Goal: Task Accomplishment & Management: Use online tool/utility

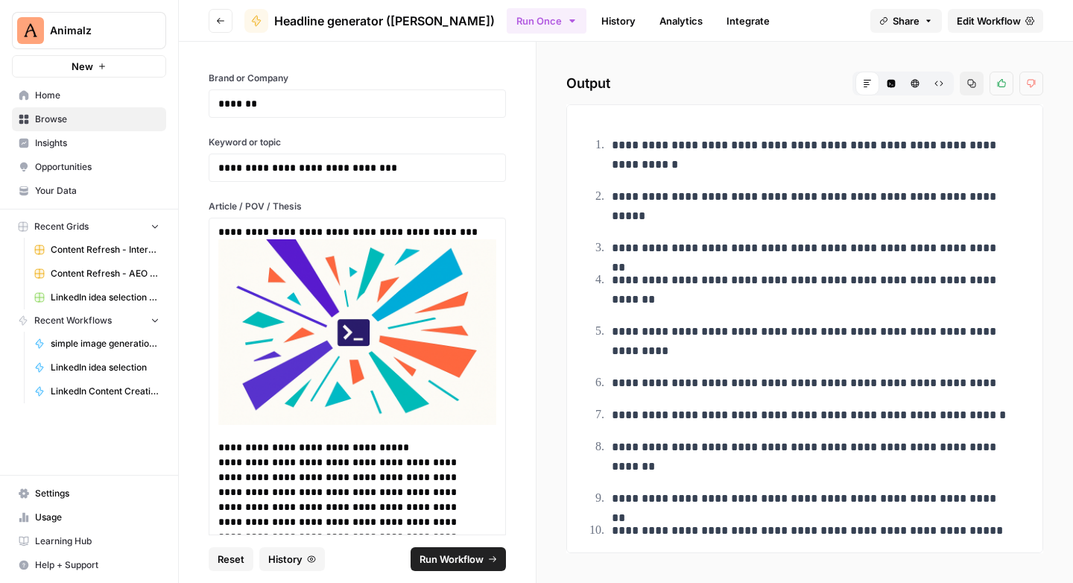
scroll to position [4215, 0]
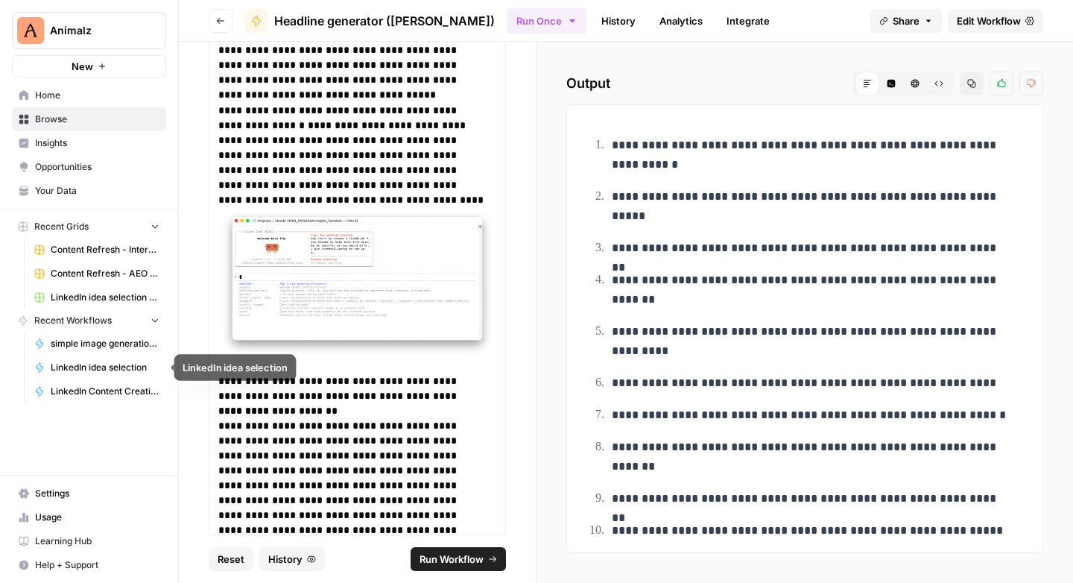
click at [107, 365] on span "LinkedIn idea selection" at bounding box center [105, 367] width 109 height 13
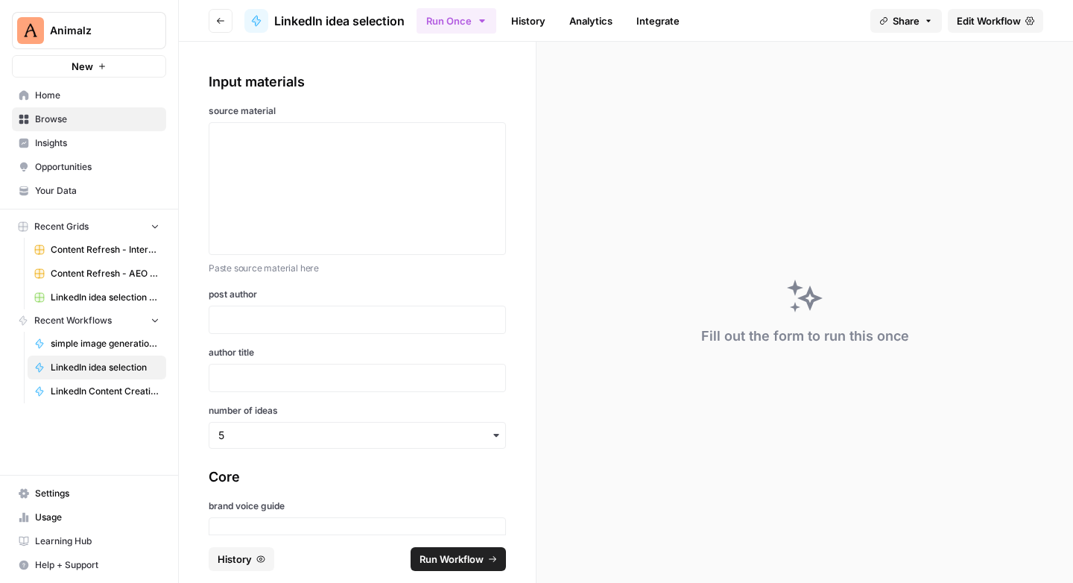
click at [988, 6] on header "Go back LinkedIn idea selection Run Once History Analytics Integrate Share Edit…" at bounding box center [626, 21] width 894 height 42
click at [997, 28] on span "Edit Workflow" at bounding box center [989, 20] width 64 height 15
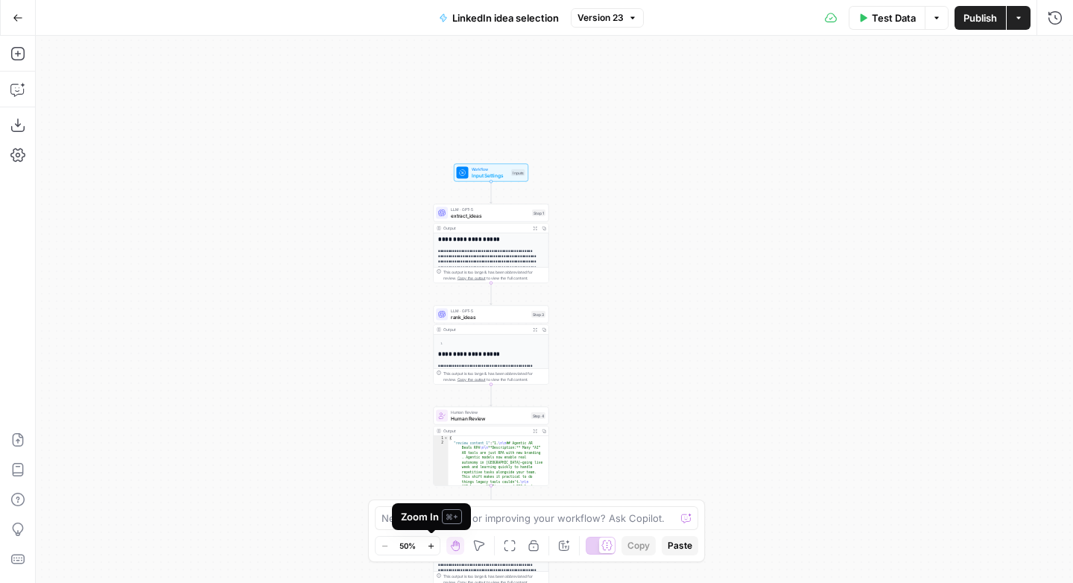
click at [432, 542] on icon "button" at bounding box center [431, 546] width 8 height 8
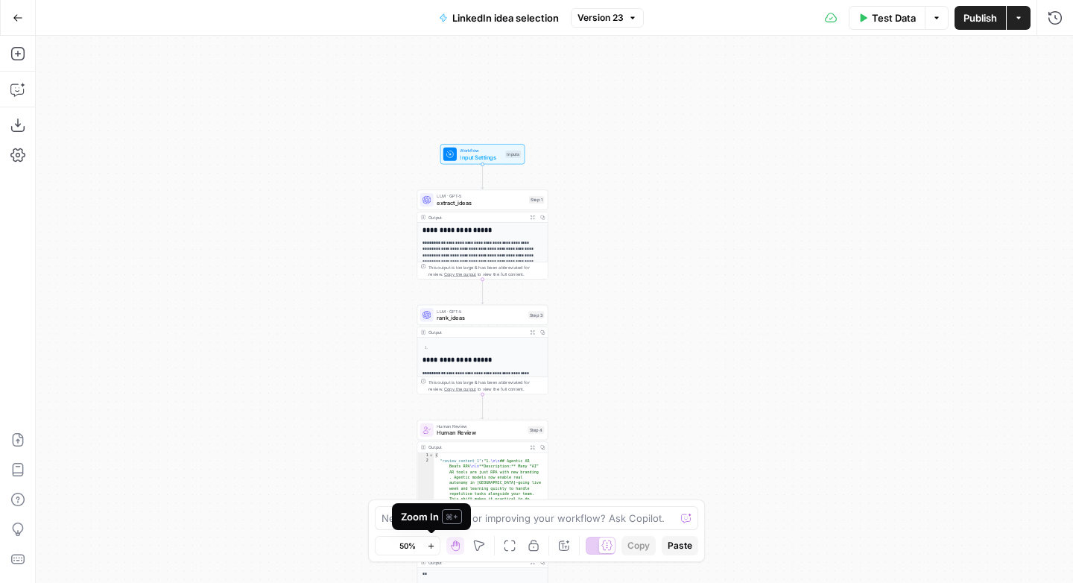
click at [432, 542] on icon "button" at bounding box center [431, 546] width 8 height 8
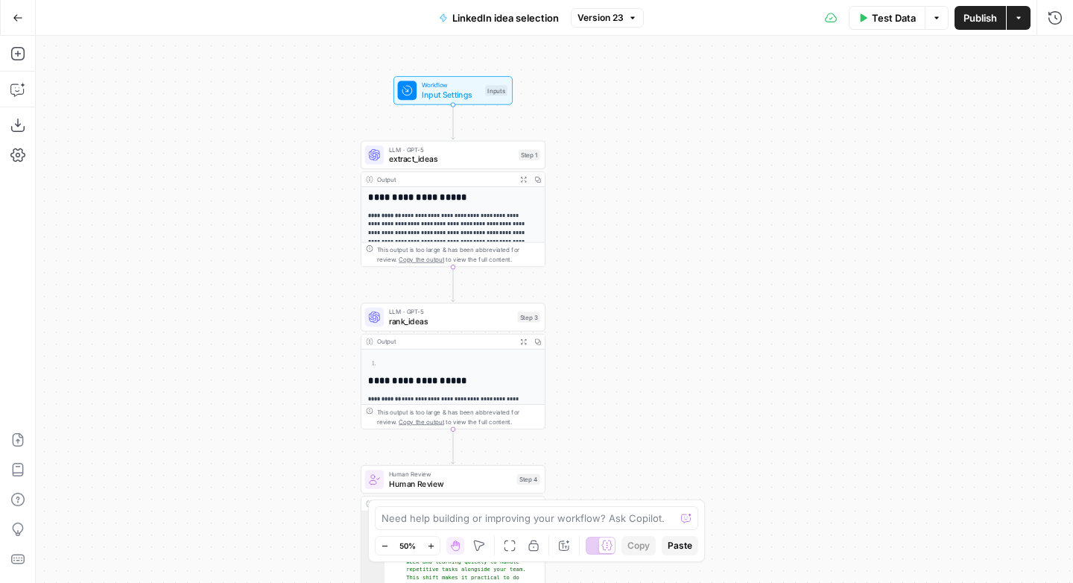
click at [432, 542] on icon "button" at bounding box center [431, 546] width 8 height 8
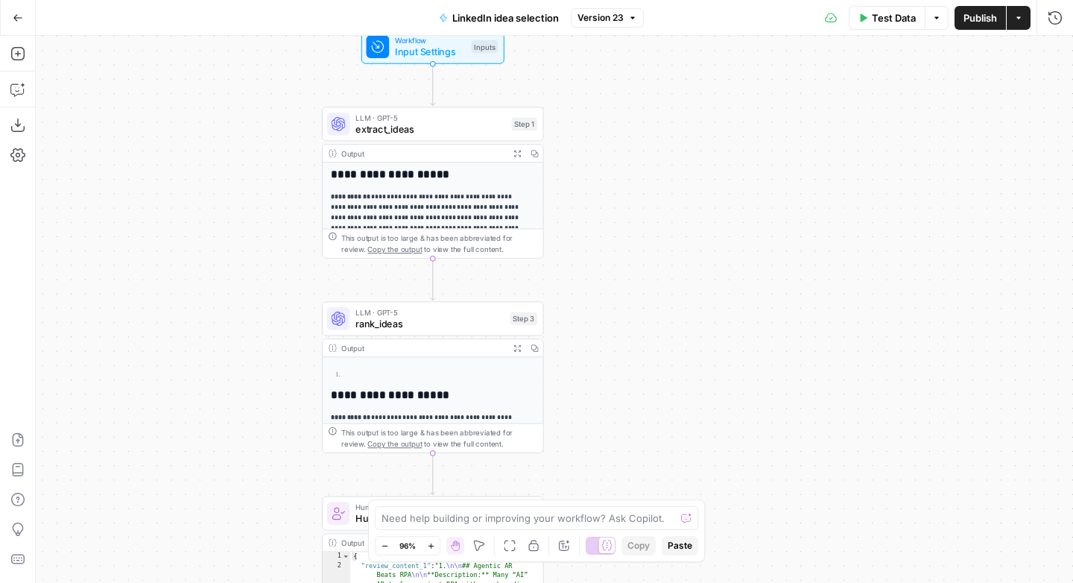
click at [432, 542] on icon "button" at bounding box center [431, 546] width 8 height 8
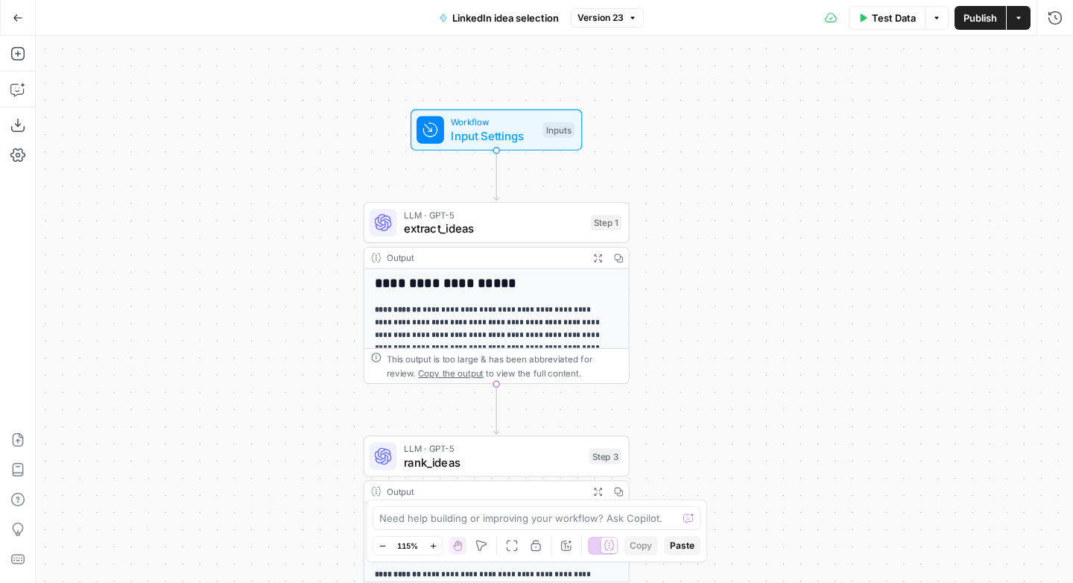
drag, startPoint x: 174, startPoint y: 274, endPoint x: 260, endPoint y: 410, distance: 161.4
click at [260, 410] on div "**********" at bounding box center [554, 309] width 1037 height 547
click at [432, 544] on icon "button" at bounding box center [433, 546] width 8 height 8
